Goal: Task Accomplishment & Management: Use online tool/utility

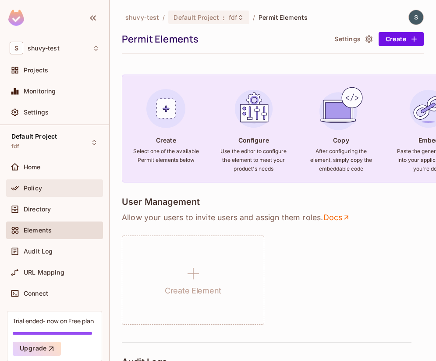
click at [55, 185] on div "Policy" at bounding box center [62, 187] width 76 height 7
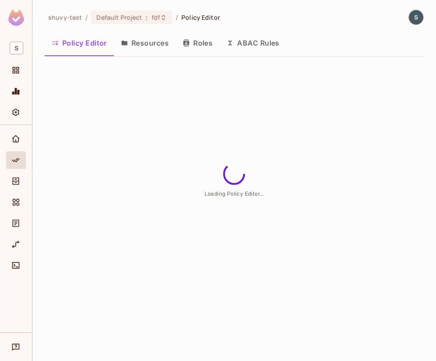
click at [252, 46] on button "ABAC Rules" at bounding box center [253, 43] width 67 height 22
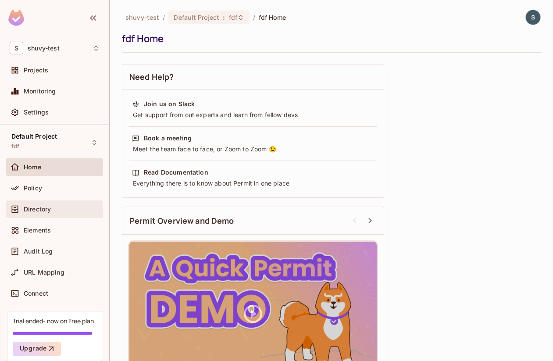
click at [47, 214] on div "Directory" at bounding box center [55, 209] width 90 height 11
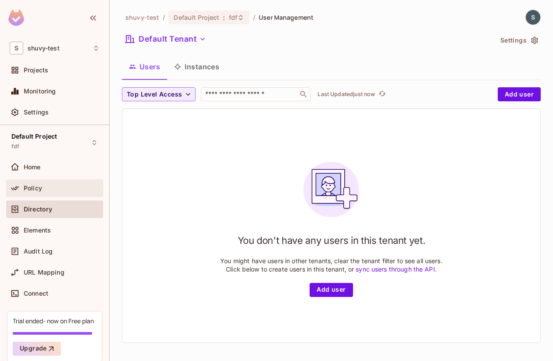
click at [56, 189] on div "Policy" at bounding box center [62, 187] width 76 height 7
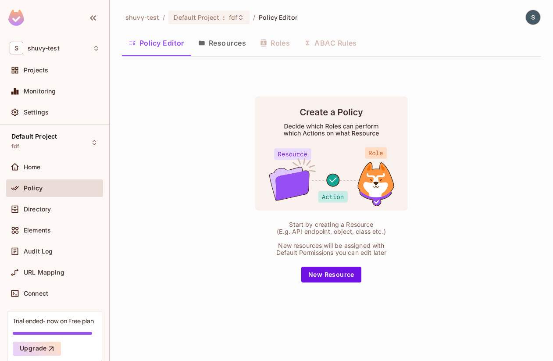
click at [312, 39] on div "Policy Editor Resources Roles ABAC Rules" at bounding box center [331, 43] width 418 height 22
click at [26, 148] on div "Default Project fdf" at bounding box center [34, 142] width 46 height 19
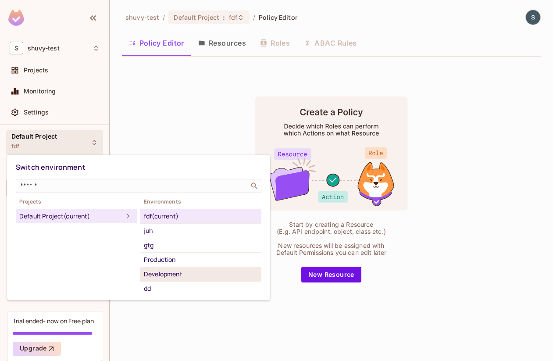
click at [177, 275] on div "Development" at bounding box center [201, 274] width 114 height 11
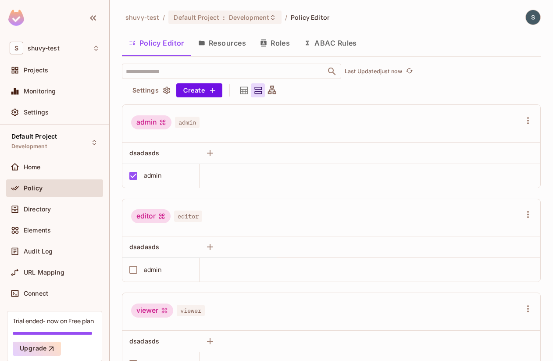
click at [328, 39] on button "ABAC Rules" at bounding box center [330, 43] width 67 height 22
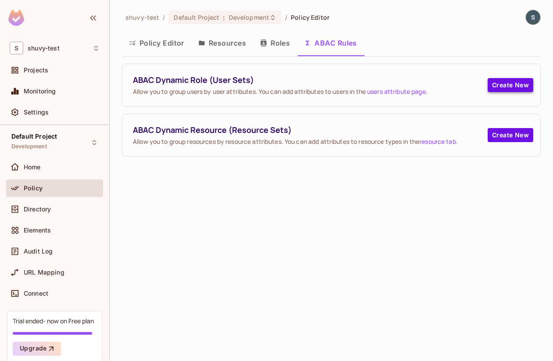
click at [514, 86] on button "Create New" at bounding box center [510, 85] width 46 height 14
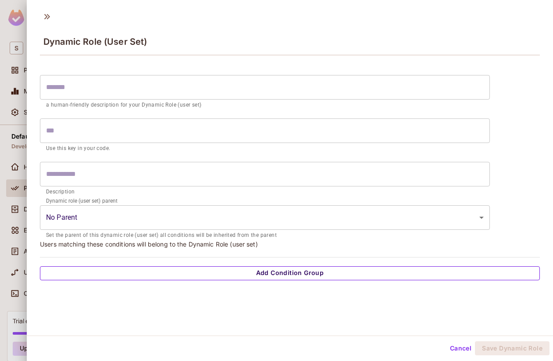
click at [225, 278] on button "Add Condition Group" at bounding box center [290, 273] width 500 height 14
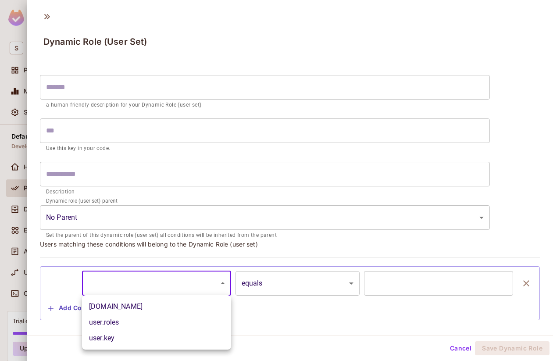
click at [222, 283] on body "S shuvy-test Projects Monitoring Settings Default Project Development Home Poli…" at bounding box center [276, 180] width 553 height 361
click at [78, 302] on div at bounding box center [276, 180] width 553 height 361
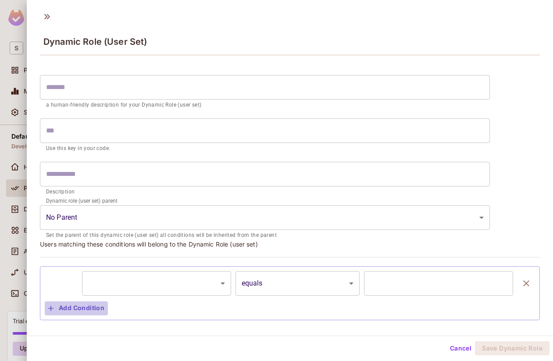
click at [70, 311] on button "Add Condition" at bounding box center [76, 308] width 63 height 14
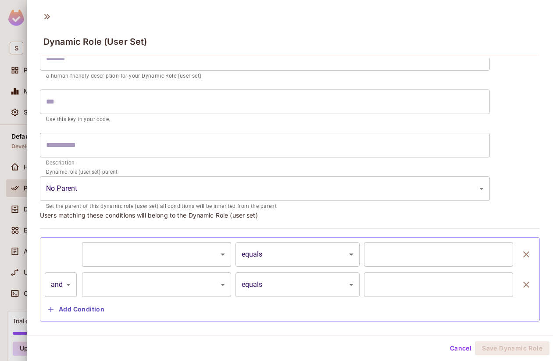
scroll to position [46, 0]
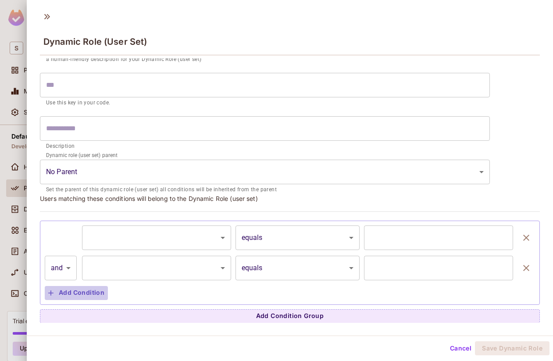
click at [86, 298] on button "Add Condition" at bounding box center [76, 293] width 63 height 14
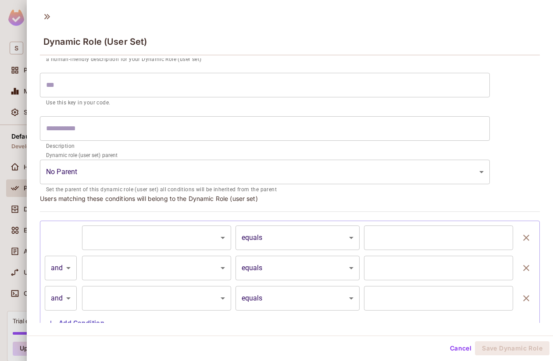
click at [174, 238] on body "S shuvy-test Projects Monitoring Settings Default Project Development Home Poli…" at bounding box center [276, 180] width 553 height 361
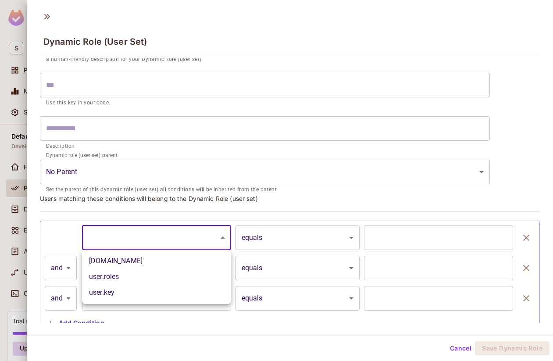
click at [174, 255] on li "[DOMAIN_NAME]" at bounding box center [156, 261] width 149 height 16
type input "**********"
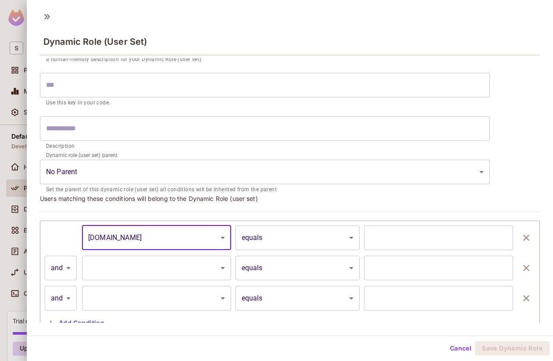
click at [367, 240] on input "text" at bounding box center [438, 237] width 149 height 25
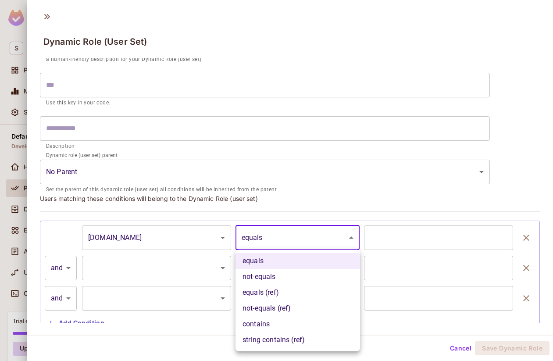
click at [336, 240] on body "**********" at bounding box center [276, 180] width 553 height 361
click at [400, 238] on div at bounding box center [276, 180] width 553 height 361
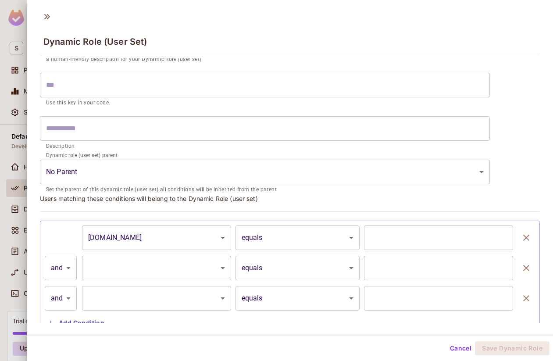
click at [317, 236] on body "**********" at bounding box center [276, 180] width 553 height 361
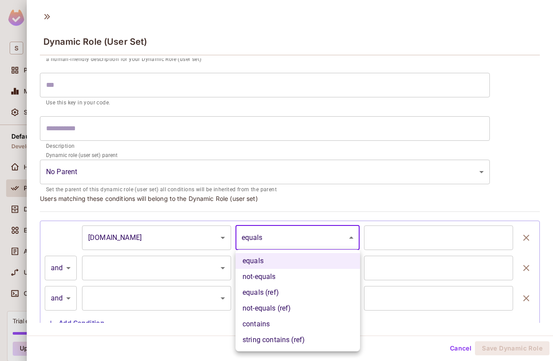
click at [392, 237] on div at bounding box center [276, 180] width 553 height 361
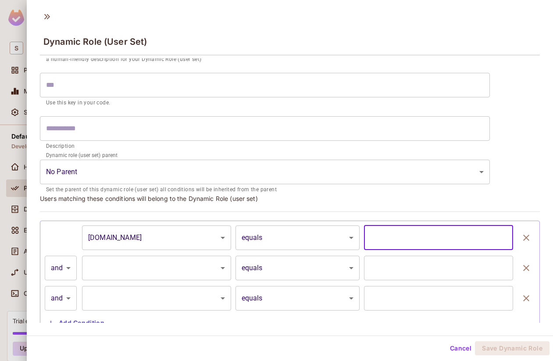
click at [407, 240] on input "text" at bounding box center [438, 237] width 149 height 25
click at [391, 280] on div "**********" at bounding box center [290, 277] width 490 height 105
click at [169, 257] on body "**********" at bounding box center [276, 180] width 553 height 361
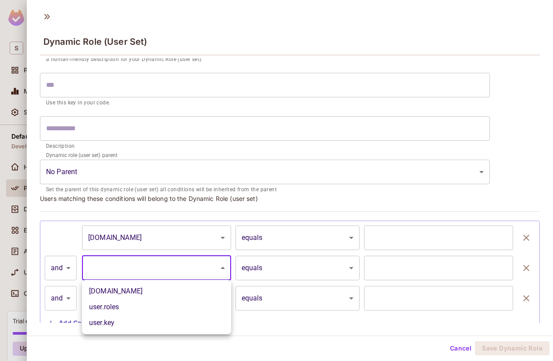
click at [309, 276] on div at bounding box center [276, 180] width 553 height 361
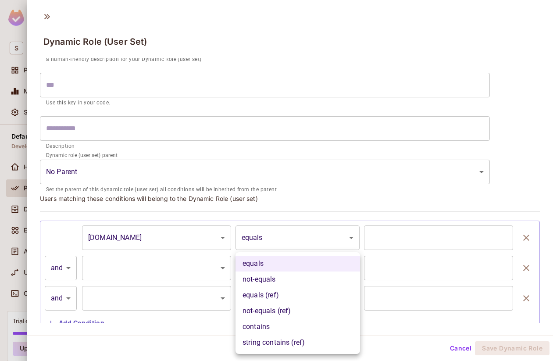
click at [302, 270] on body "**********" at bounding box center [276, 180] width 553 height 361
click at [390, 272] on div at bounding box center [276, 180] width 553 height 361
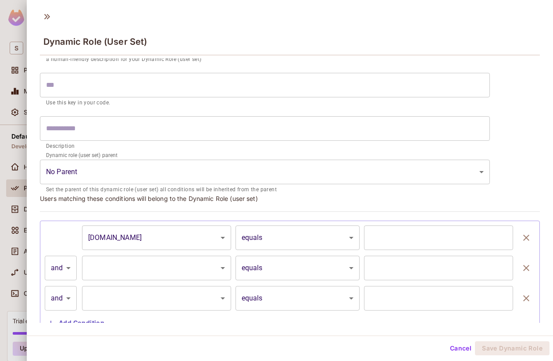
click at [450, 346] on button "Cancel" at bounding box center [460, 348] width 28 height 14
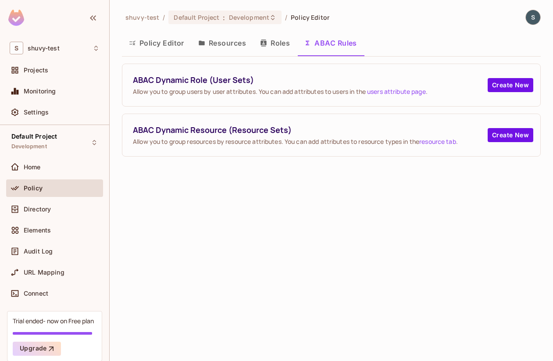
click at [338, 323] on div "shuvy-test / Default Project : Development / Policy Editor Policy Editor Resour…" at bounding box center [331, 180] width 443 height 361
